Goal: Transaction & Acquisition: Book appointment/travel/reservation

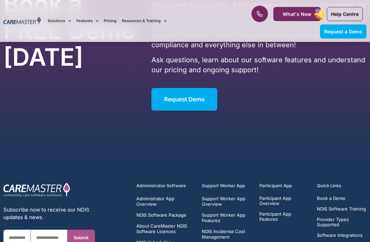
scroll to position [1172, 0]
click at [369, 162] on section "Subscribe now to receive our NDIS updates & news. First Name Email Submit CareM…" at bounding box center [185, 237] width 370 height 150
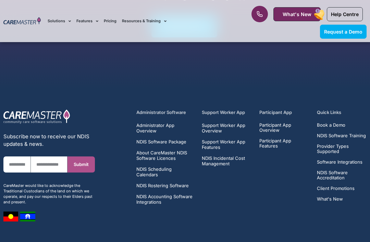
click at [102, 110] on div "Administrator Software Administrator App Overview NDIS Software Package About C…" at bounding box center [234, 165] width 272 height 119
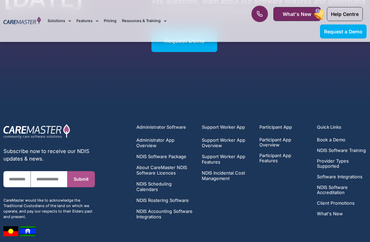
scroll to position [1246, 0]
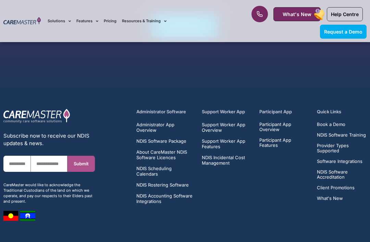
click at [17, 211] on img at bounding box center [10, 216] width 15 height 10
click at [18, 211] on div at bounding box center [26, 216] width 17 height 10
click at [85, 161] on span "Submit" at bounding box center [81, 163] width 15 height 5
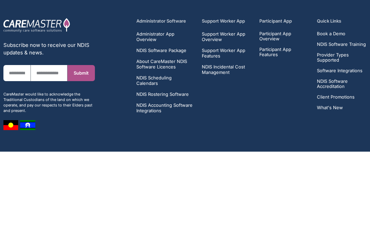
click at [213, 180] on div "Support Worker App Support Worker App Overview Support Worker App Features NDIS…" at bounding box center [227, 157] width 50 height 96
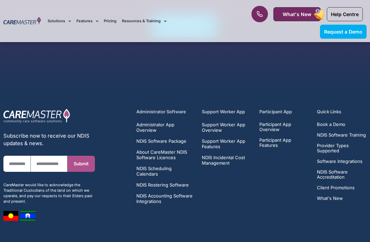
click at [354, 25] on link "Request a Demo" at bounding box center [343, 32] width 47 height 14
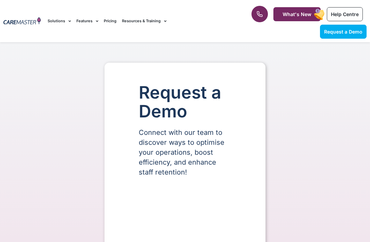
select select "**"
